Goal: Task Accomplishment & Management: Use online tool/utility

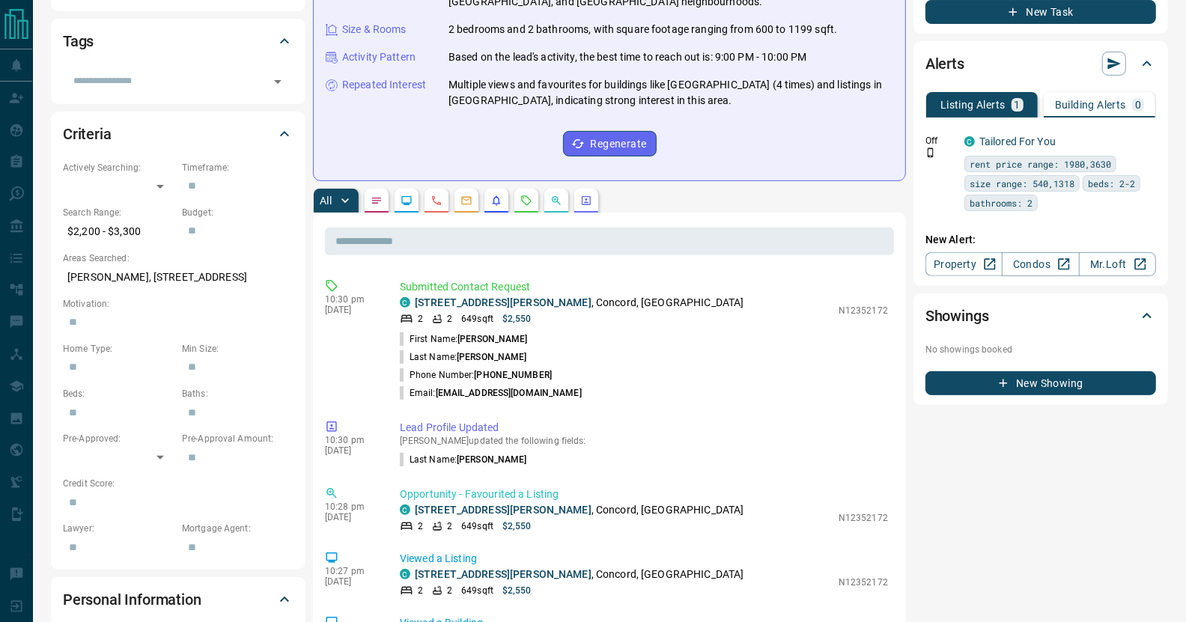
scroll to position [324, 0]
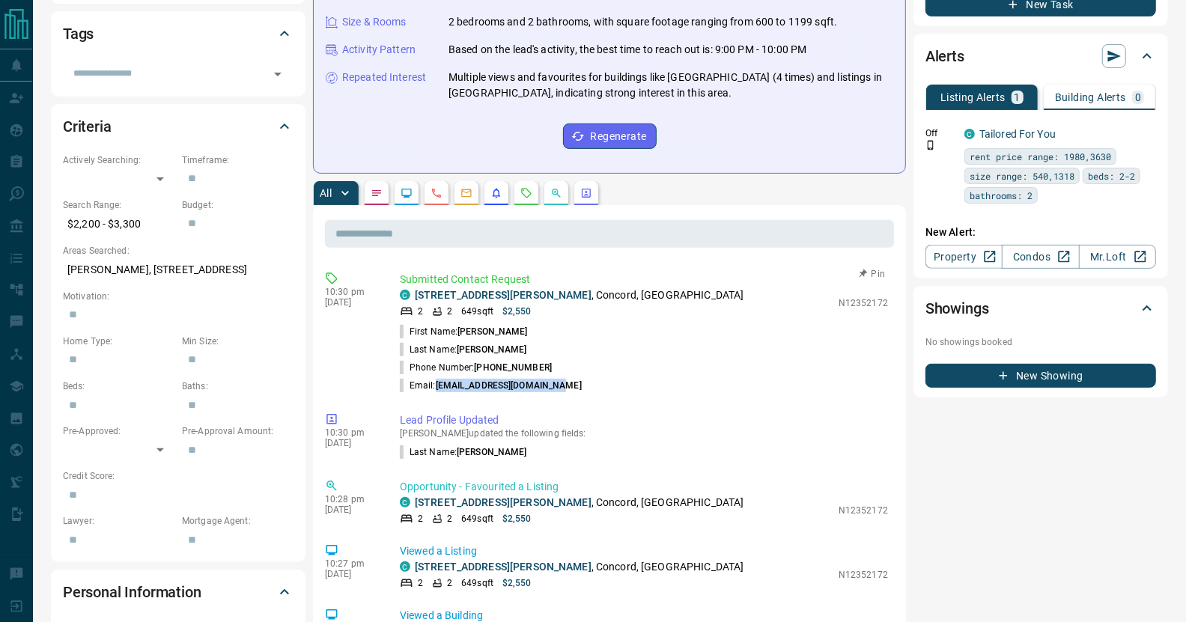
drag, startPoint x: 438, startPoint y: 384, endPoint x: 592, endPoint y: 392, distance: 153.7
click at [592, 392] on li "Email: [EMAIL_ADDRESS][DOMAIN_NAME]" at bounding box center [644, 386] width 488 height 18
copy span "[EMAIL_ADDRESS][DOMAIN_NAME]"
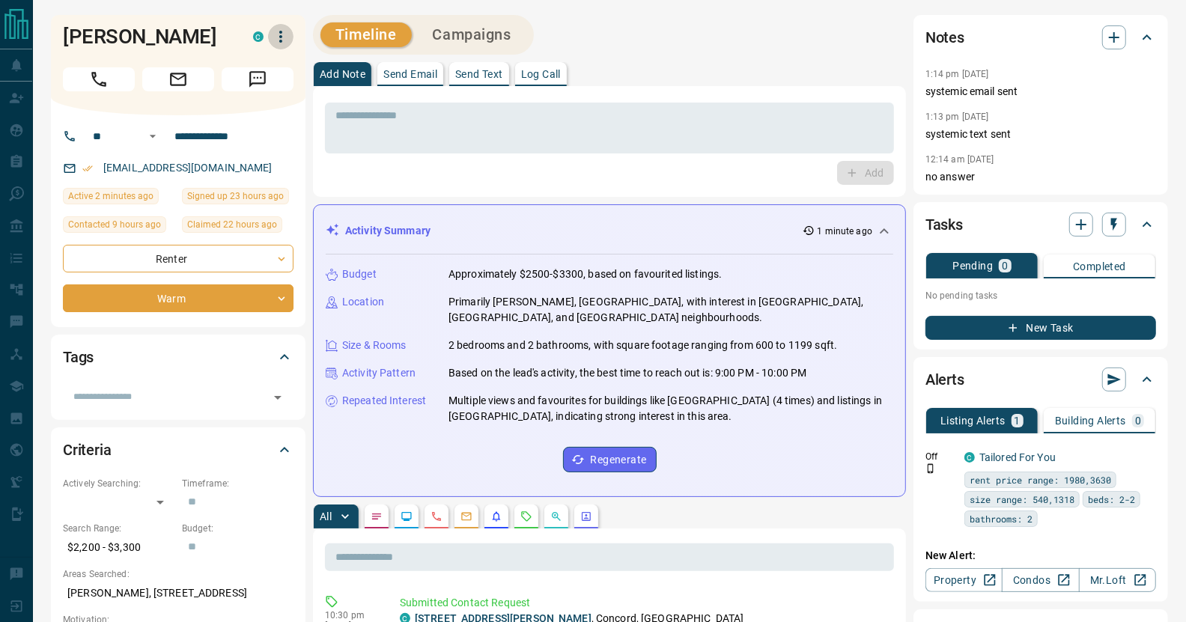
click at [280, 33] on icon "button" at bounding box center [281, 37] width 18 height 18
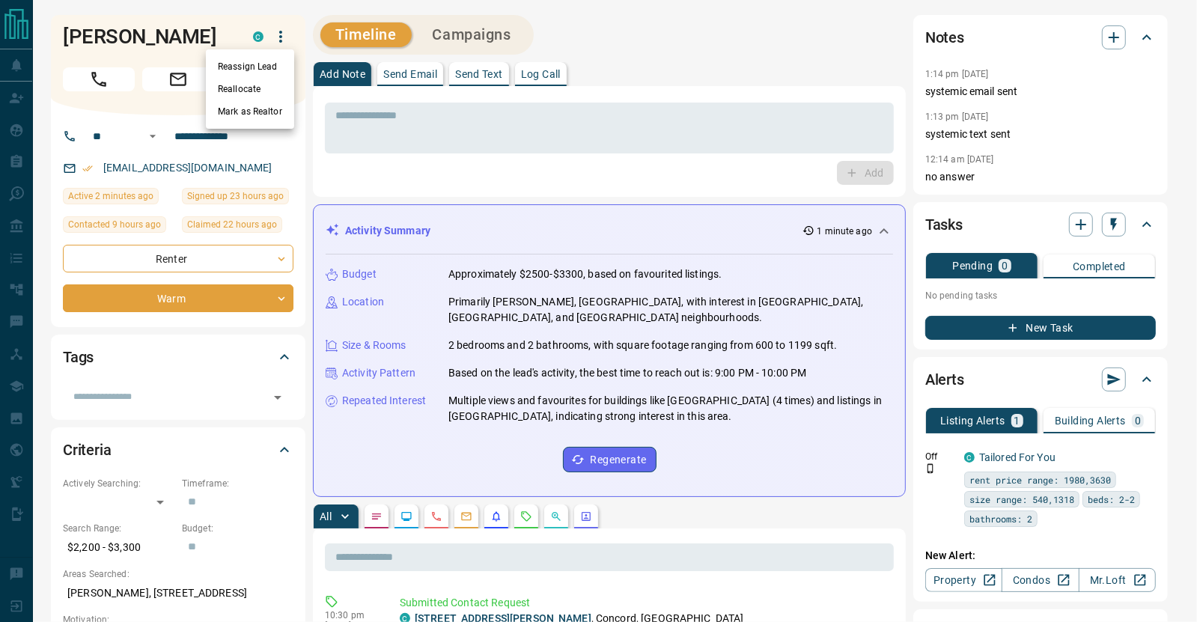
click at [211, 42] on div at bounding box center [598, 311] width 1197 height 622
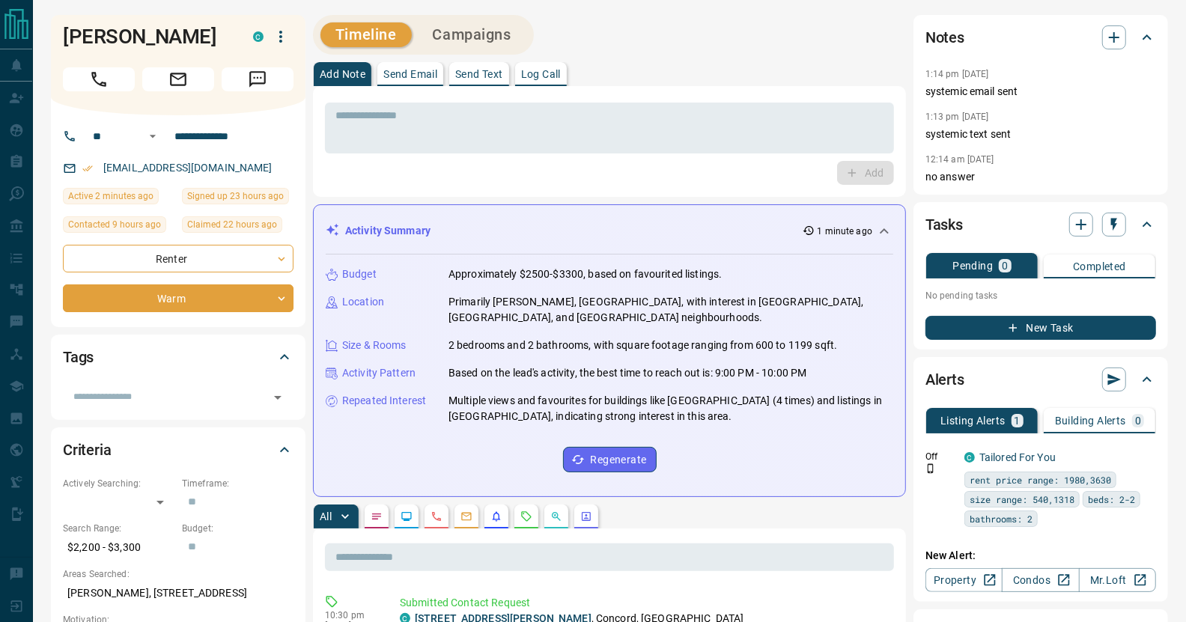
click at [240, 30] on div "[PERSON_NAME]" at bounding box center [154, 37] width 183 height 24
click at [191, 31] on h1 "[PERSON_NAME]" at bounding box center [147, 37] width 168 height 24
click at [282, 30] on icon "button" at bounding box center [281, 37] width 18 height 18
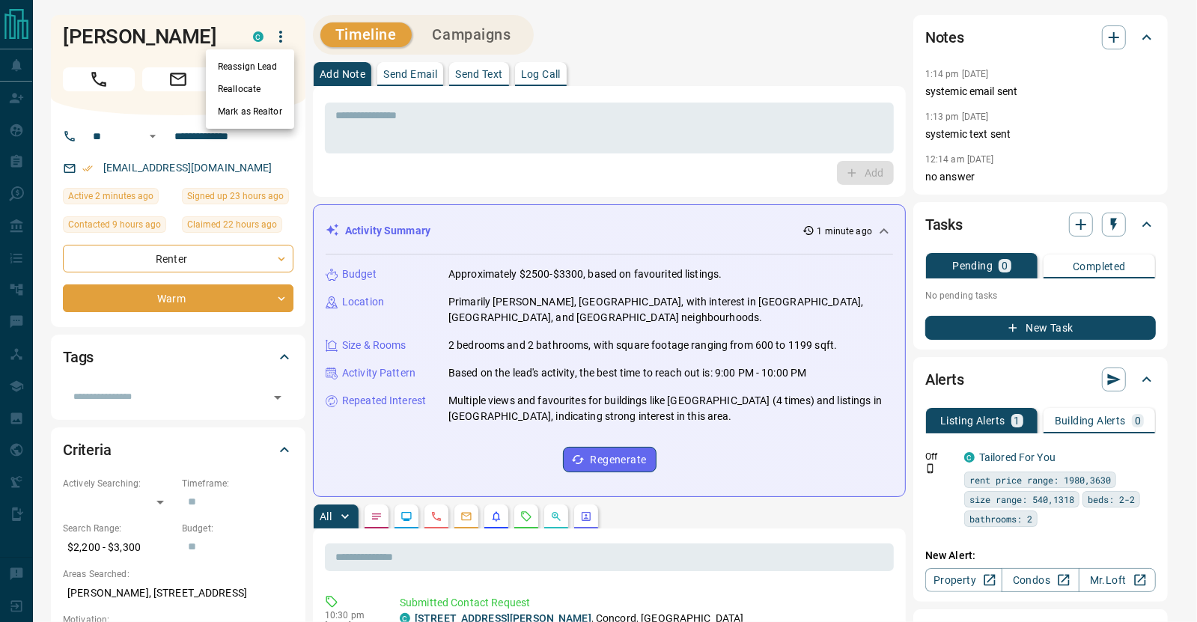
click at [228, 38] on div at bounding box center [598, 311] width 1197 height 622
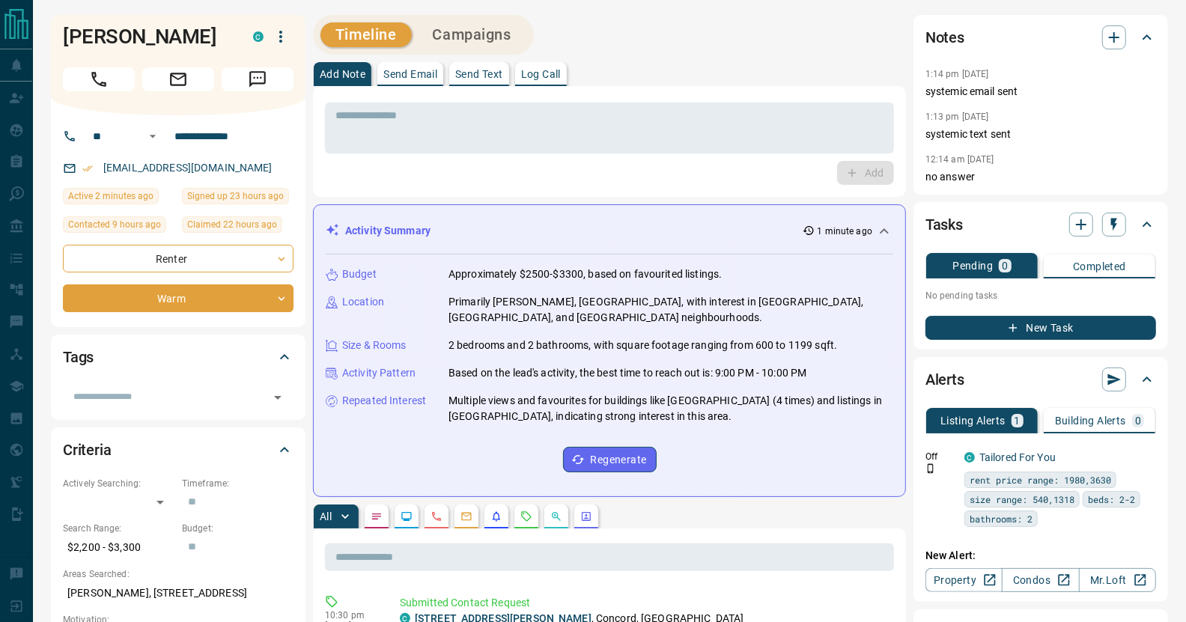
click at [228, 38] on h1 "[PERSON_NAME]" at bounding box center [147, 37] width 168 height 24
click at [233, 25] on button "button" at bounding box center [235, 34] width 19 height 19
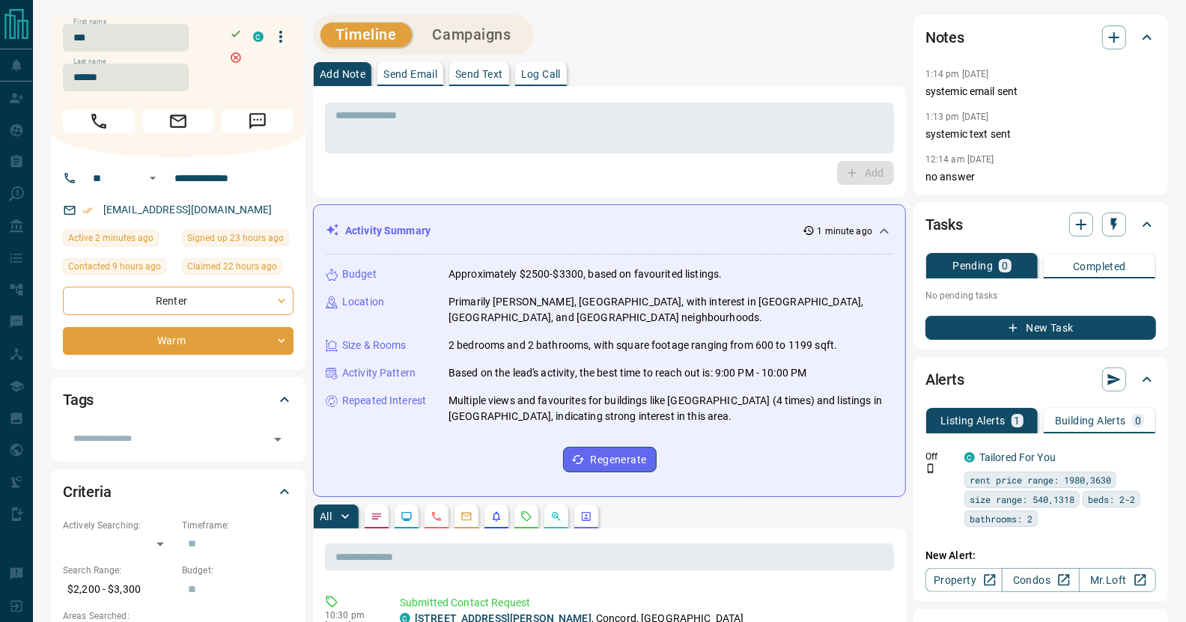
click at [232, 208] on div "[EMAIL_ADDRESS][DOMAIN_NAME]" at bounding box center [178, 210] width 231 height 25
click at [222, 208] on link "[EMAIL_ADDRESS][DOMAIN_NAME]" at bounding box center [187, 210] width 169 height 12
drag, startPoint x: 231, startPoint y: 209, endPoint x: 98, endPoint y: 209, distance: 132.5
click at [98, 209] on div "[EMAIL_ADDRESS][DOMAIN_NAME]" at bounding box center [178, 210] width 231 height 25
click at [586, 177] on div "Add" at bounding box center [609, 173] width 569 height 24
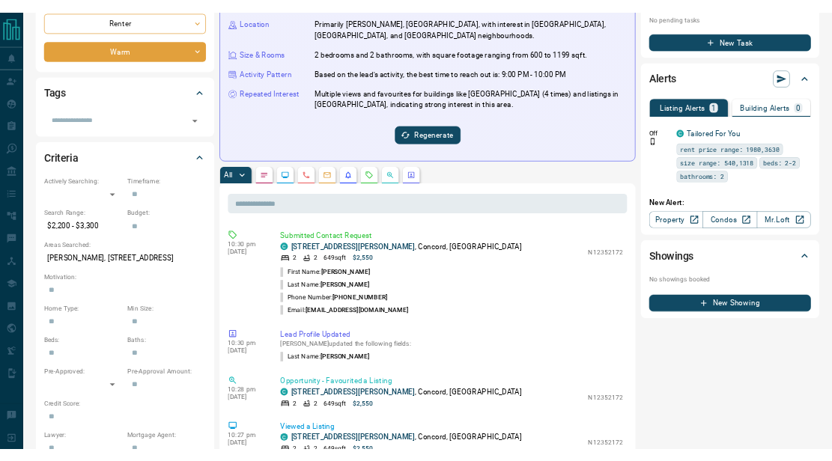
scroll to position [285, 0]
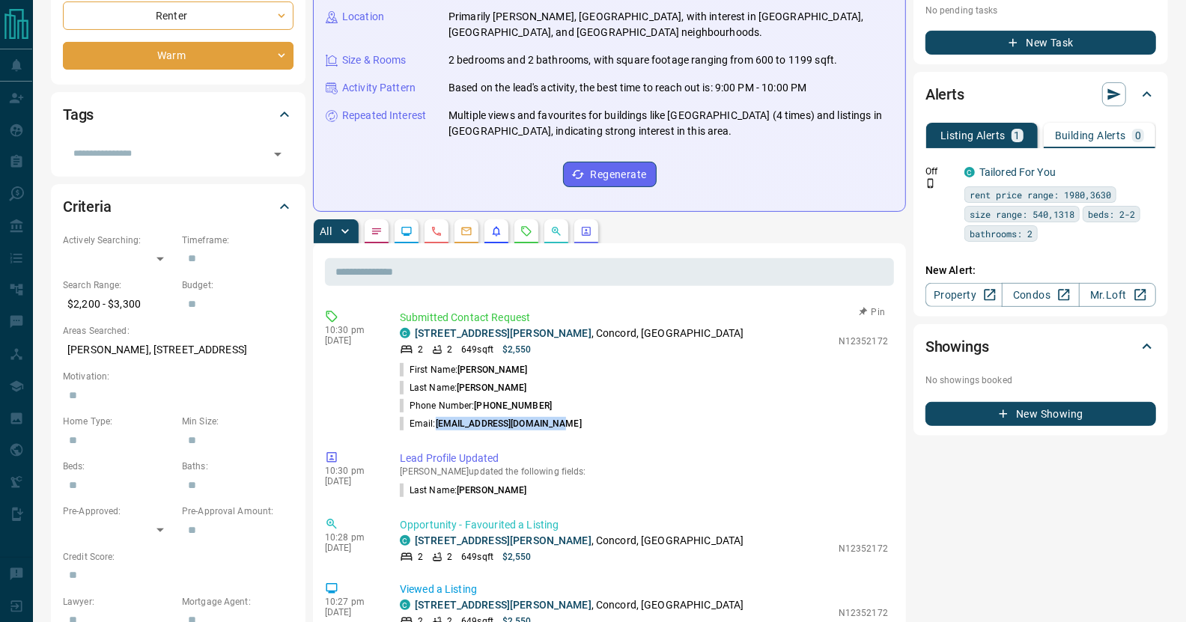
drag, startPoint x: 436, startPoint y: 416, endPoint x: 572, endPoint y: 427, distance: 136.8
click at [572, 427] on li "Email: [EMAIL_ADDRESS][DOMAIN_NAME]" at bounding box center [644, 424] width 488 height 18
drag, startPoint x: 547, startPoint y: 405, endPoint x: 524, endPoint y: 422, distance: 27.9
drag, startPoint x: 524, startPoint y: 422, endPoint x: 578, endPoint y: 428, distance: 54.3
click at [578, 428] on li "Email: [EMAIL_ADDRESS][DOMAIN_NAME]" at bounding box center [644, 424] width 488 height 18
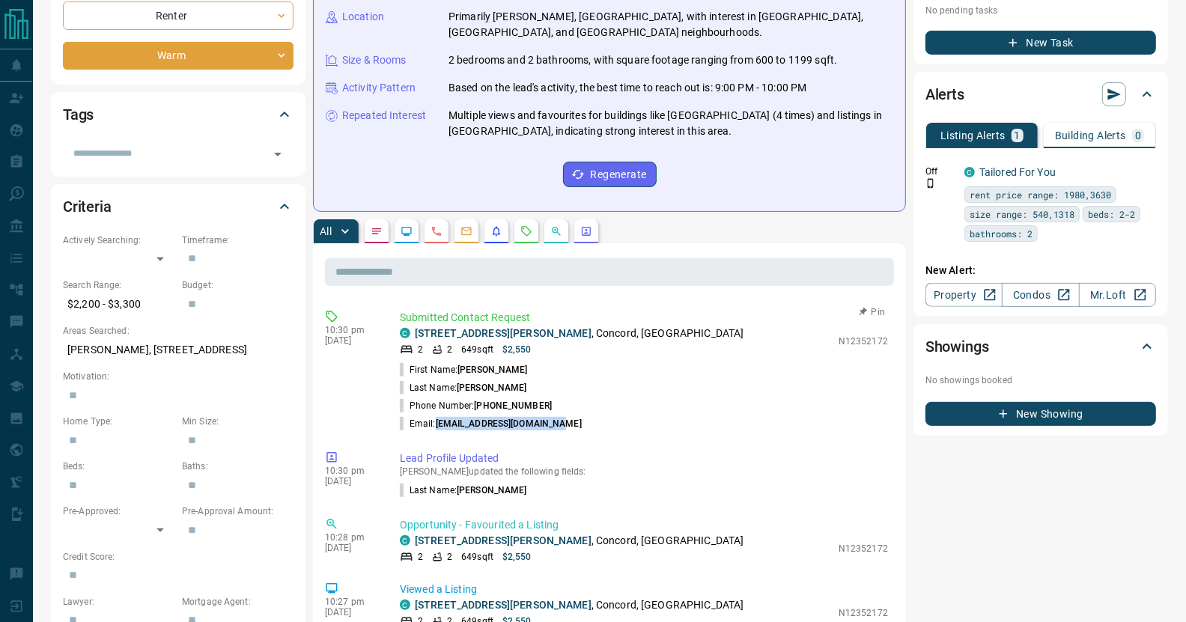
copy p "[EMAIL_ADDRESS][DOMAIN_NAME]"
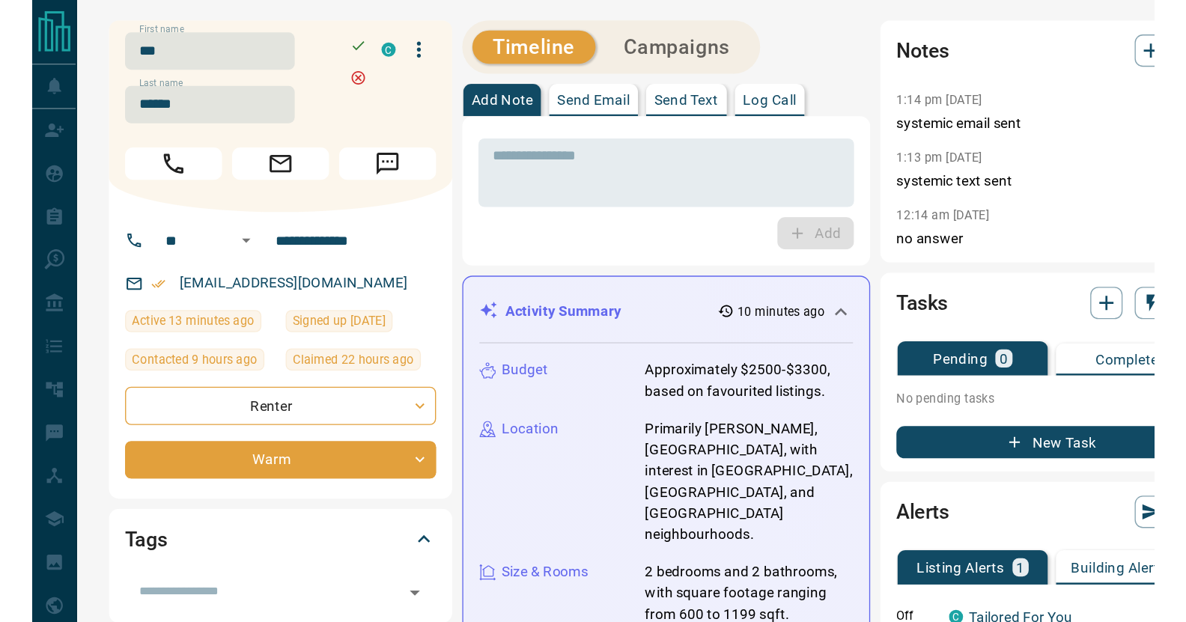
scroll to position [0, 0]
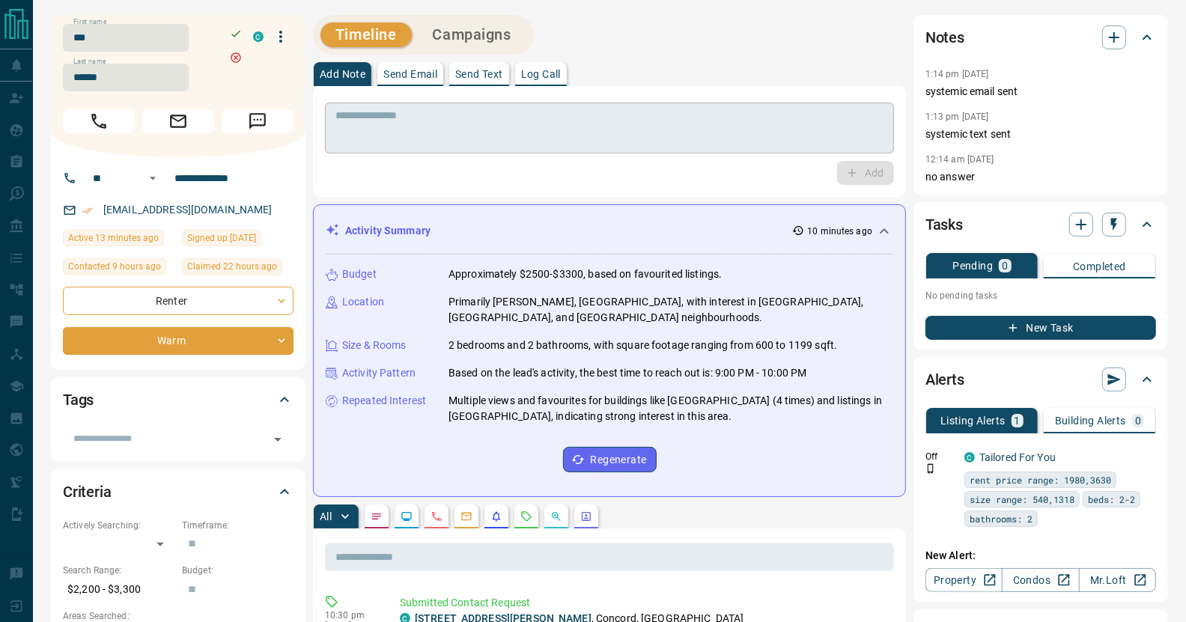
click at [576, 136] on textarea at bounding box center [609, 128] width 548 height 38
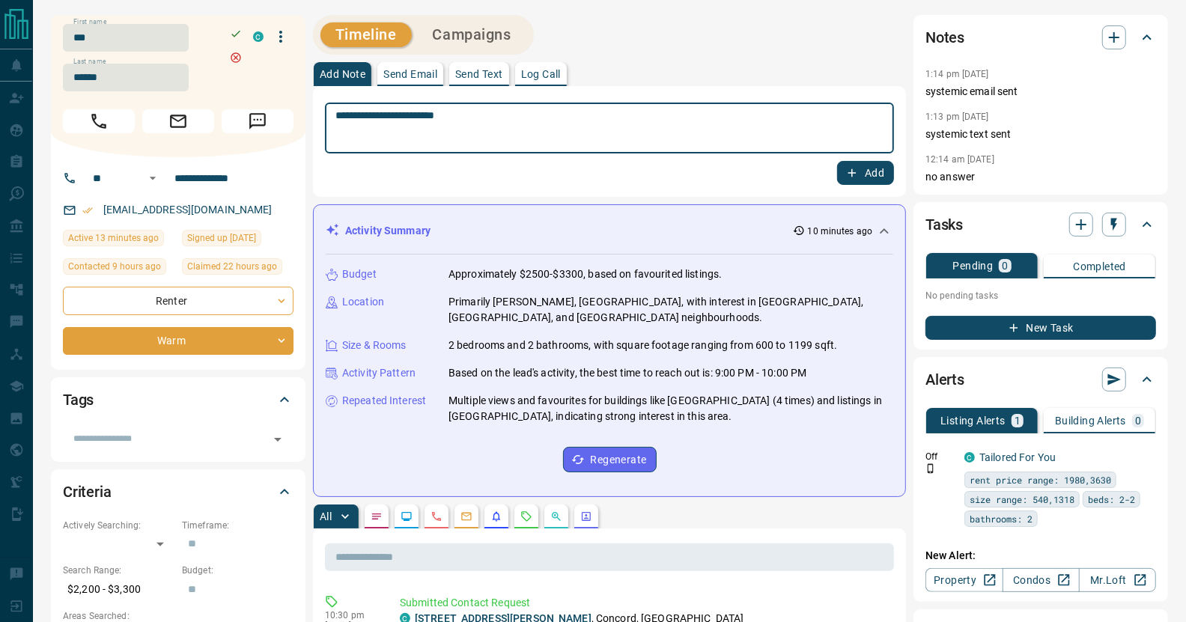
type textarea "**********"
click at [869, 175] on button "Add" at bounding box center [865, 173] width 57 height 24
